Goal: Task Accomplishment & Management: Manage account settings

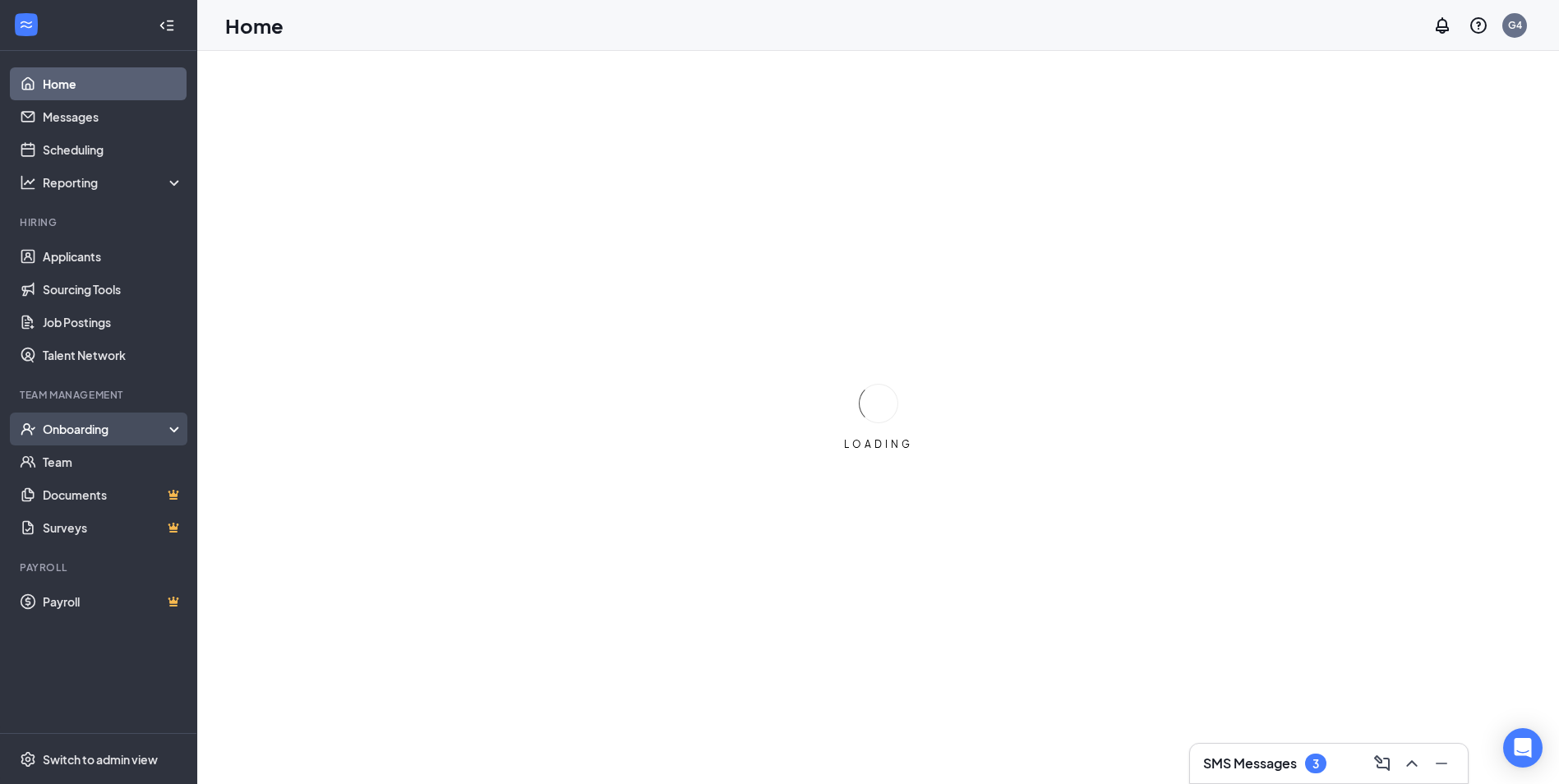
click at [113, 436] on div "Onboarding" at bounding box center [105, 428] width 126 height 16
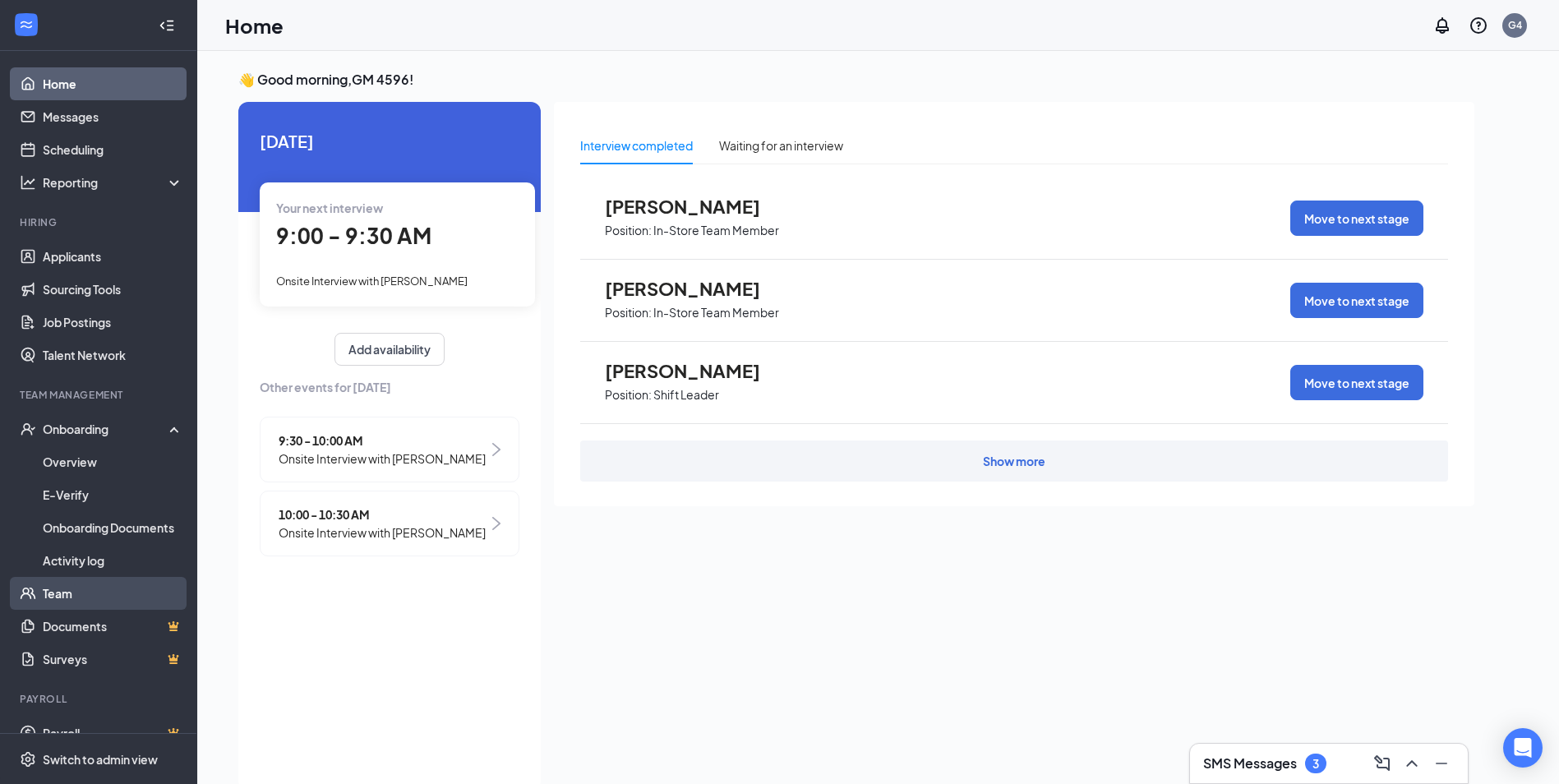
click at [90, 586] on link "Team" at bounding box center [112, 593] width 140 height 33
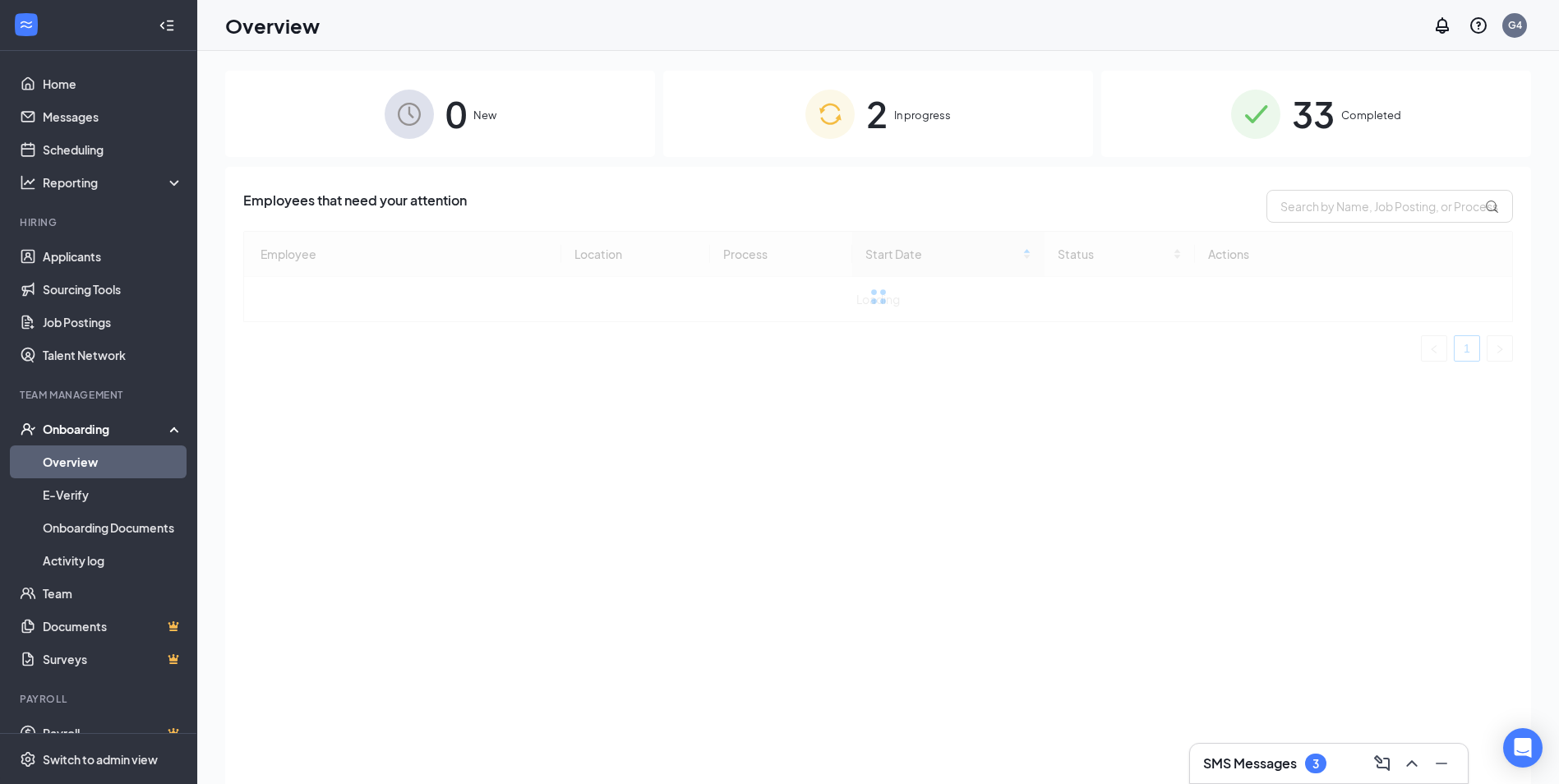
click at [1405, 139] on div "33 Completed" at bounding box center [1316, 114] width 429 height 87
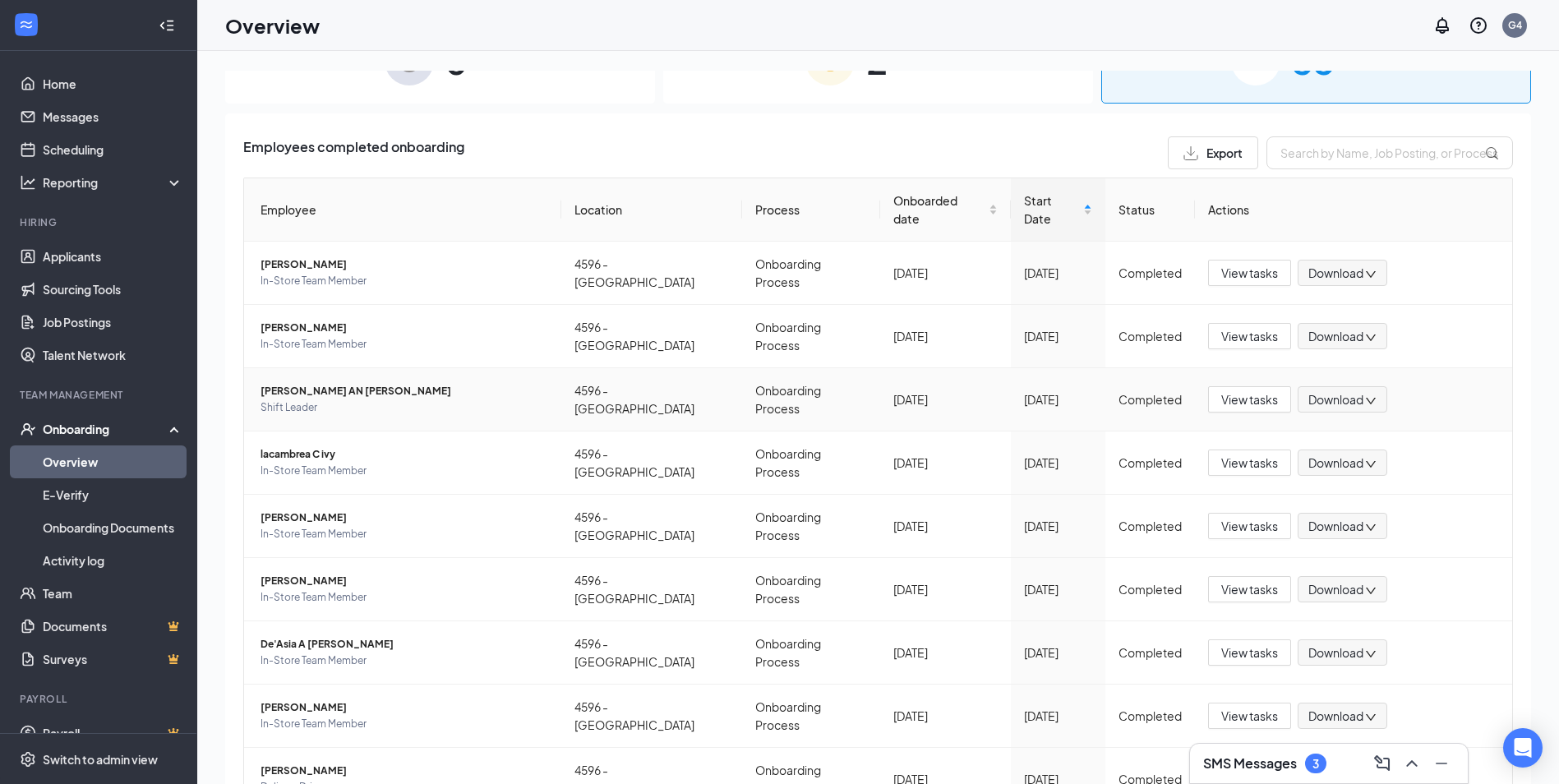
scroll to position [150, 0]
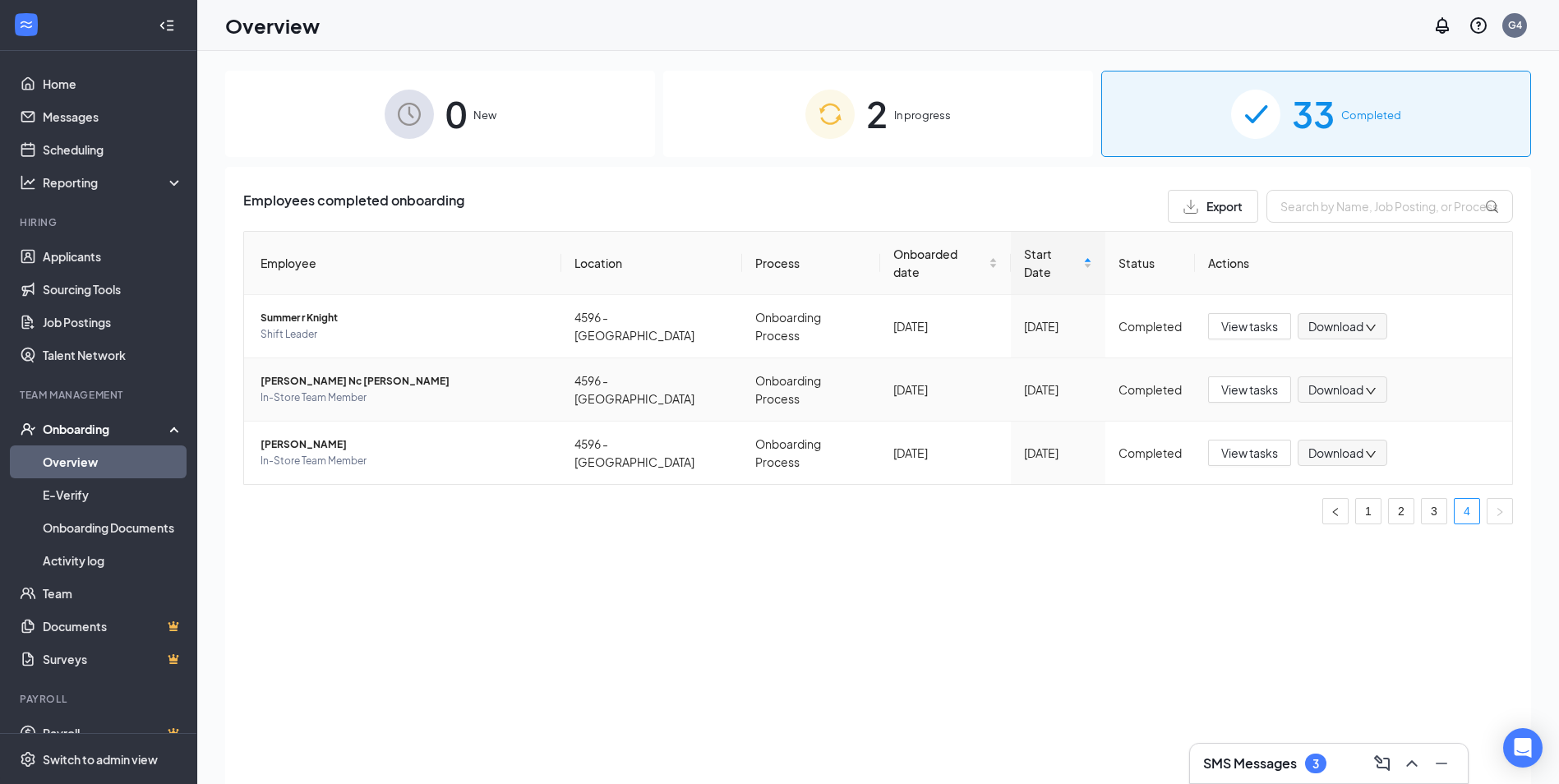
click at [313, 359] on td "[PERSON_NAME] Nc [PERSON_NAME] In-Store Team Member" at bounding box center [402, 390] width 317 height 63
click at [317, 373] on span "[PERSON_NAME] Nc [PERSON_NAME]" at bounding box center [404, 380] width 287 height 16
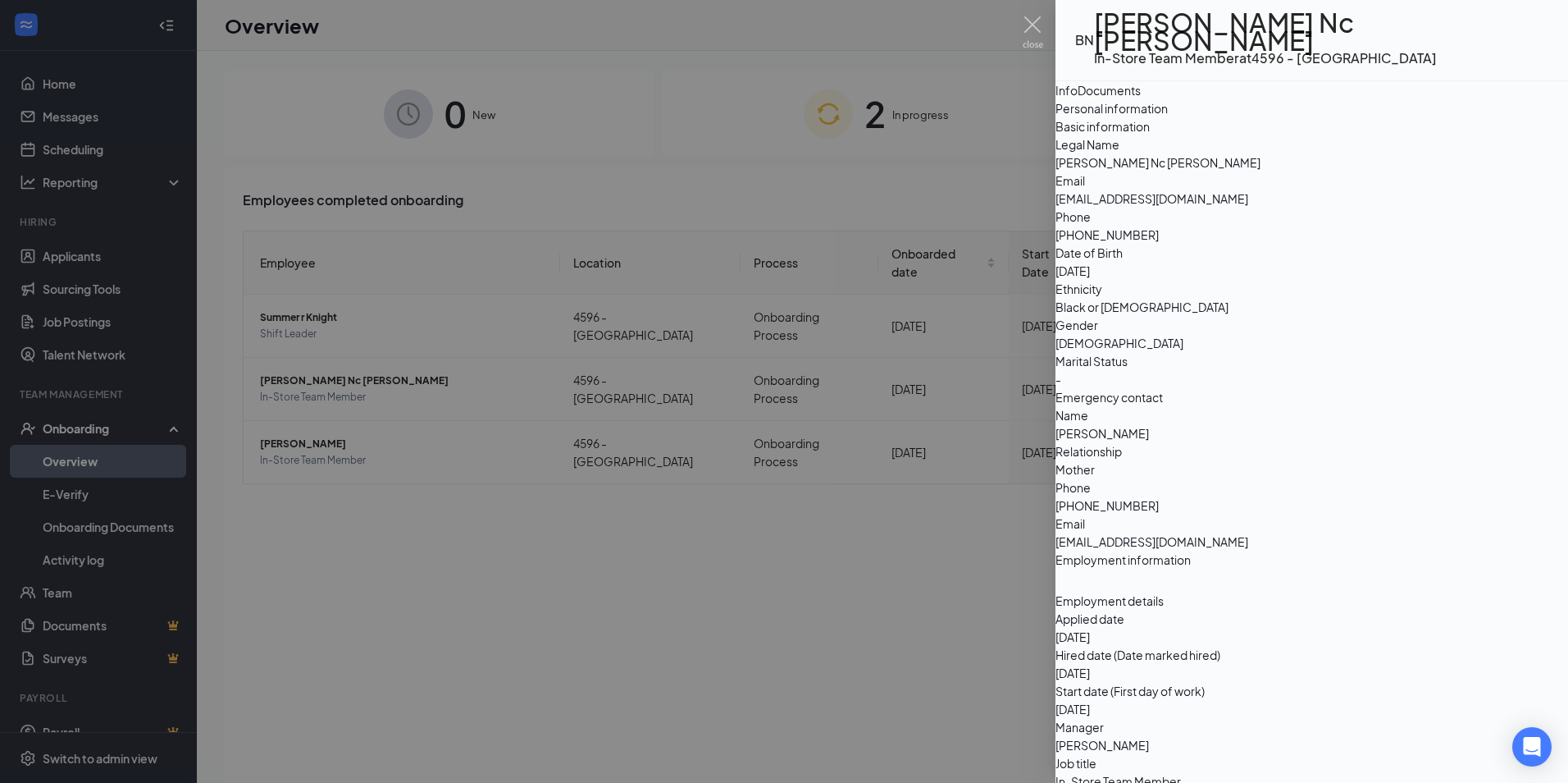
click at [1141, 94] on div "Documents" at bounding box center [1109, 89] width 63 height 18
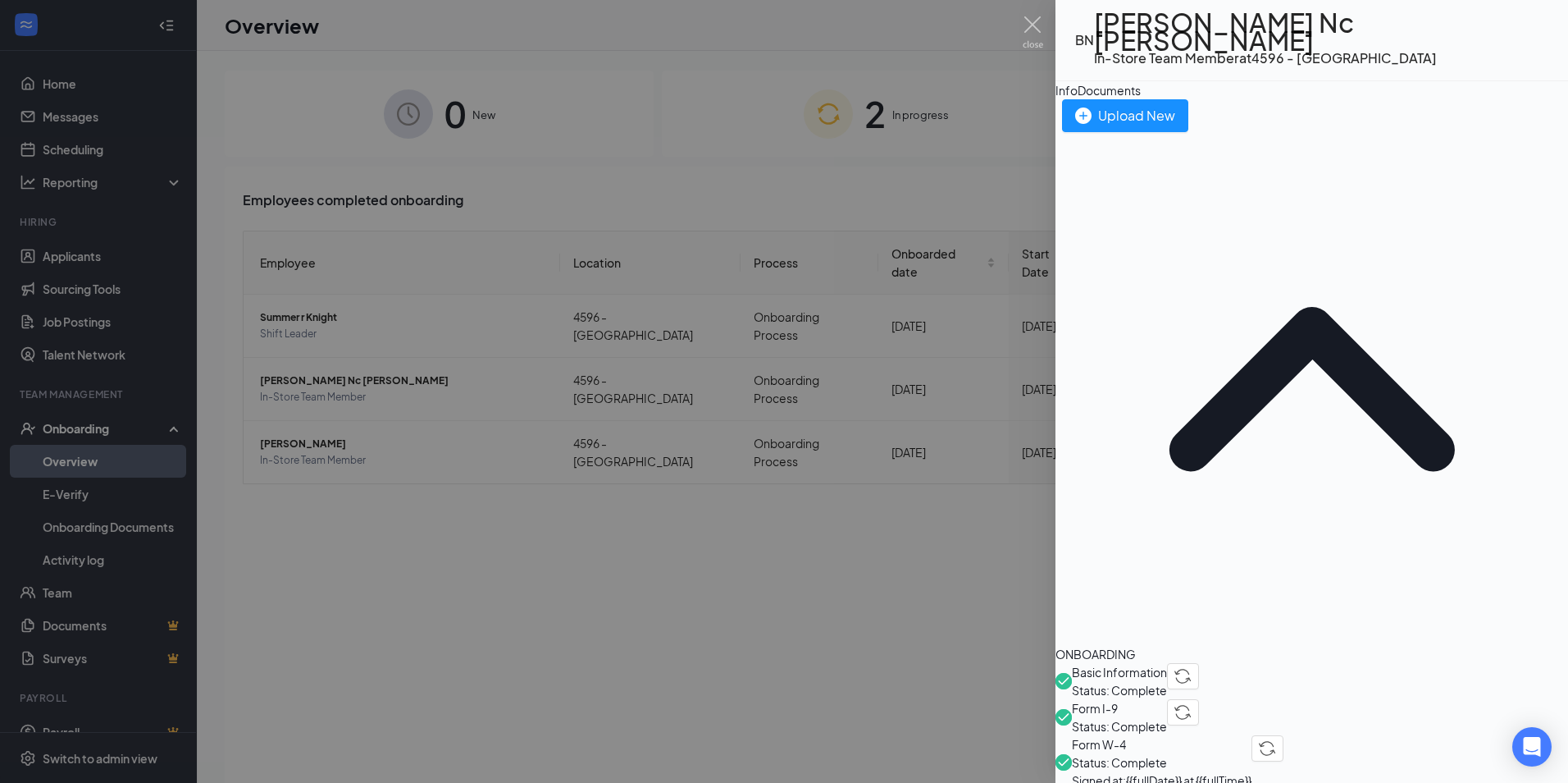
click at [1173, 735] on span "Form W-4" at bounding box center [1161, 744] width 179 height 18
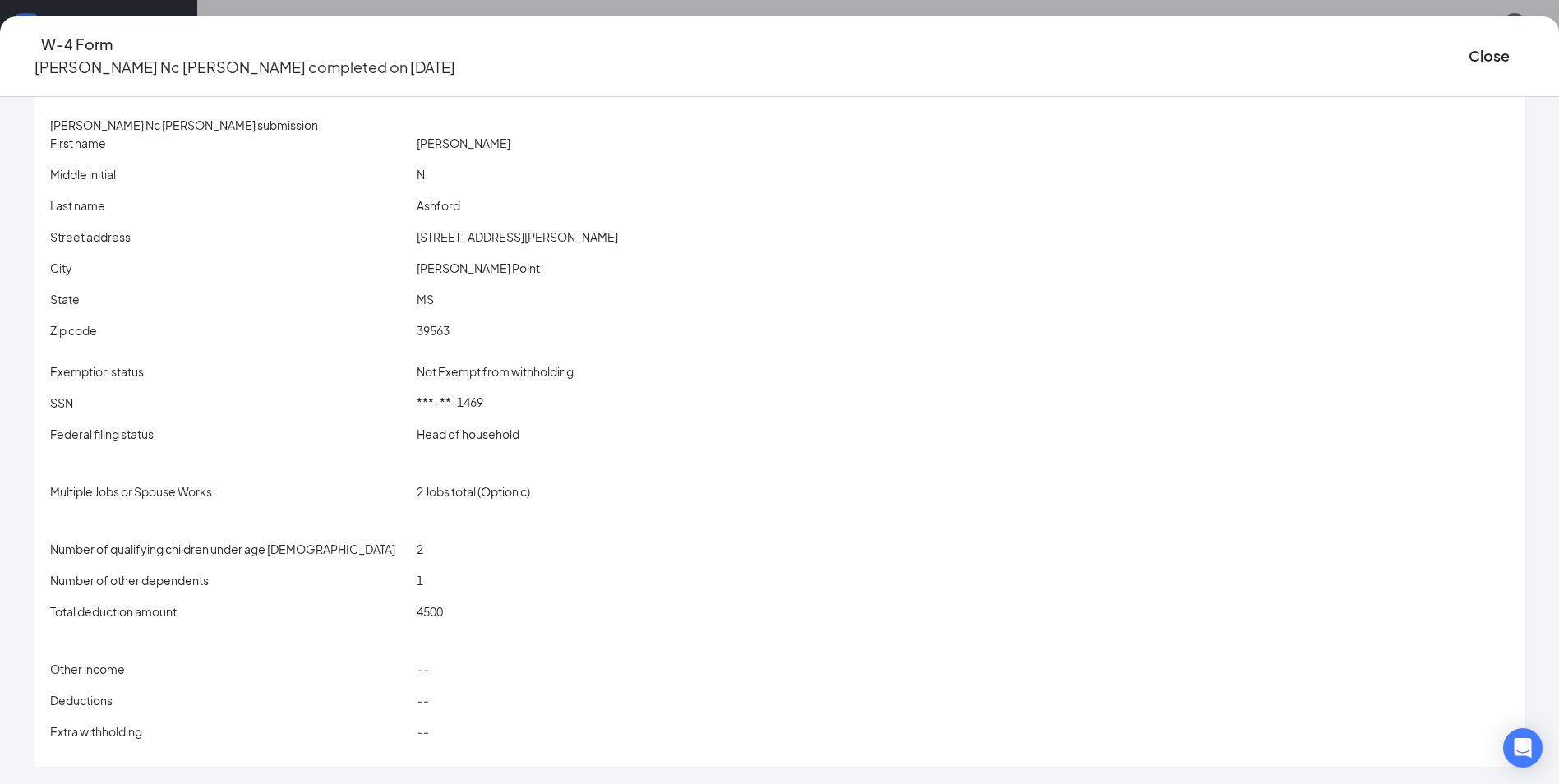
scroll to position [23, 0]
click at [1469, 55] on button "Close" at bounding box center [1489, 56] width 41 height 23
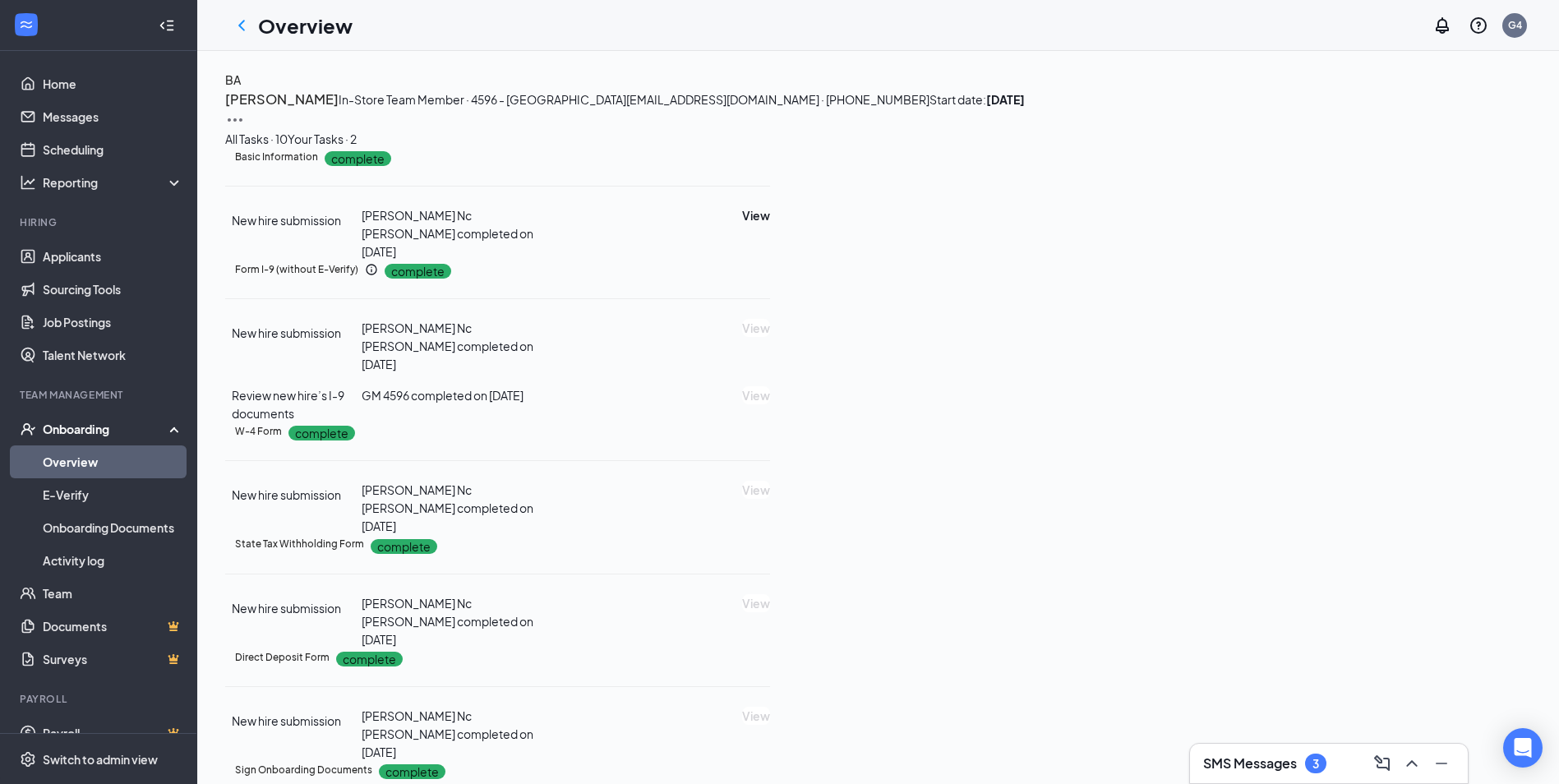
drag, startPoint x: 866, startPoint y: 147, endPoint x: 732, endPoint y: 268, distance: 180.5
click at [732, 148] on div "All Tasks · 10 Your Tasks · 2" at bounding box center [877, 138] width 1306 height 18
